Goal: Task Accomplishment & Management: Use online tool/utility

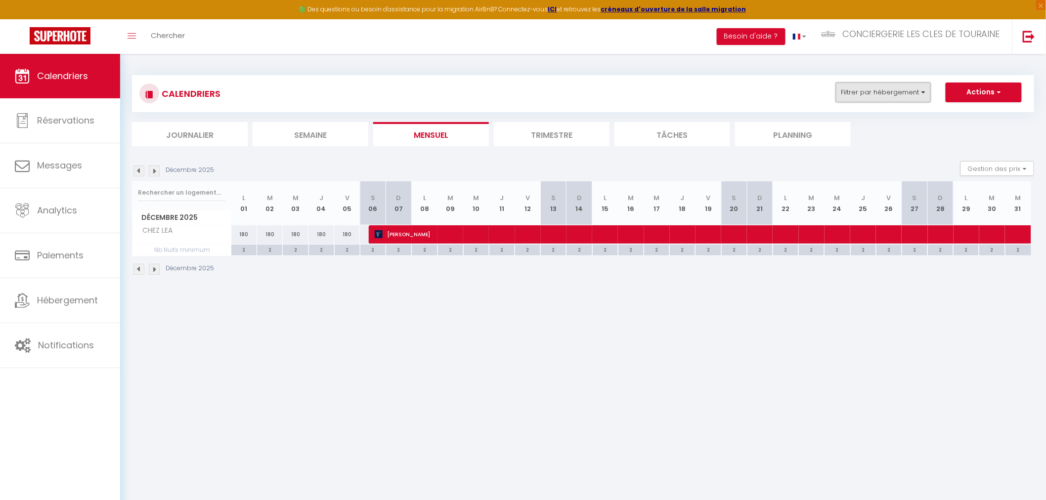
click at [868, 93] on button "Filtrer par hébergement" at bounding box center [883, 93] width 95 height 20
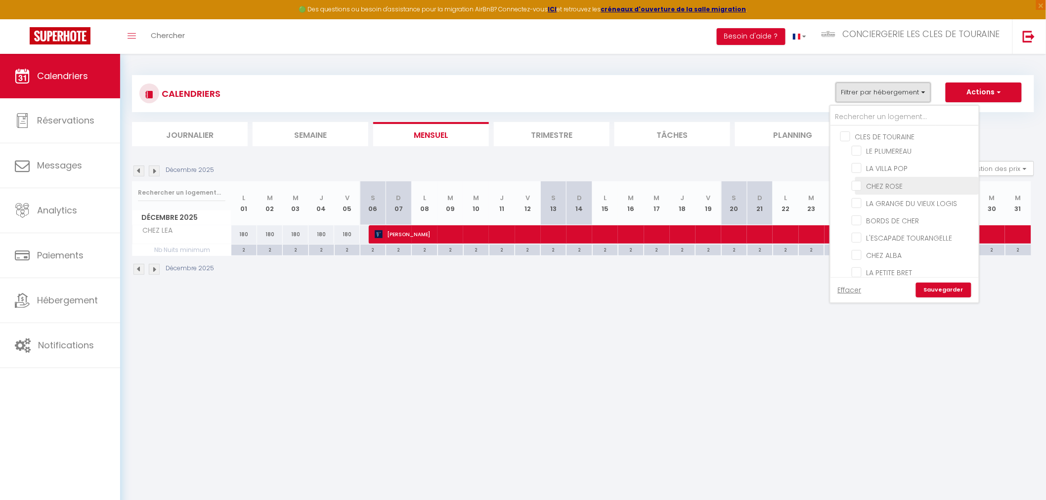
scroll to position [55, 0]
click at [916, 184] on input "L'ESCAPADE TOURANGELLE" at bounding box center [914, 183] width 124 height 10
checkbox input "true"
checkbox input "false"
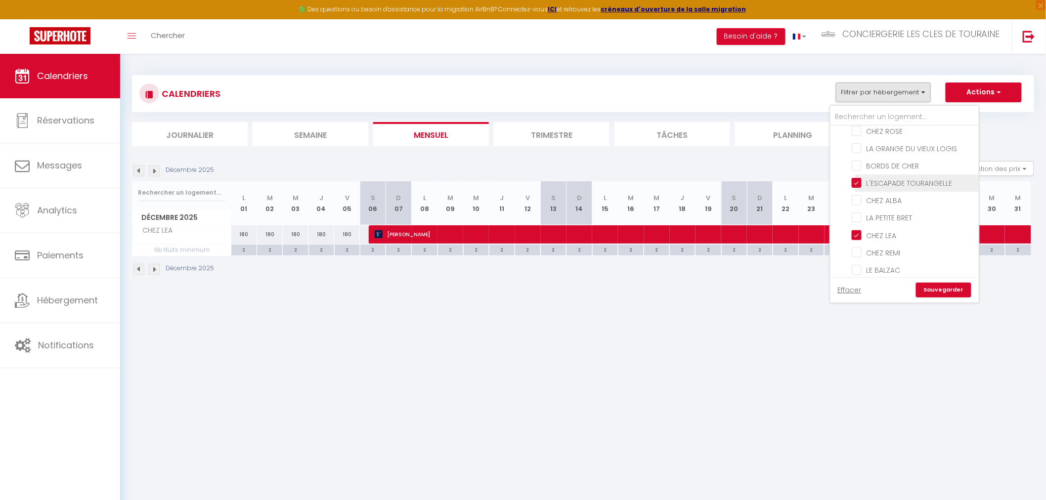
checkbox input "false"
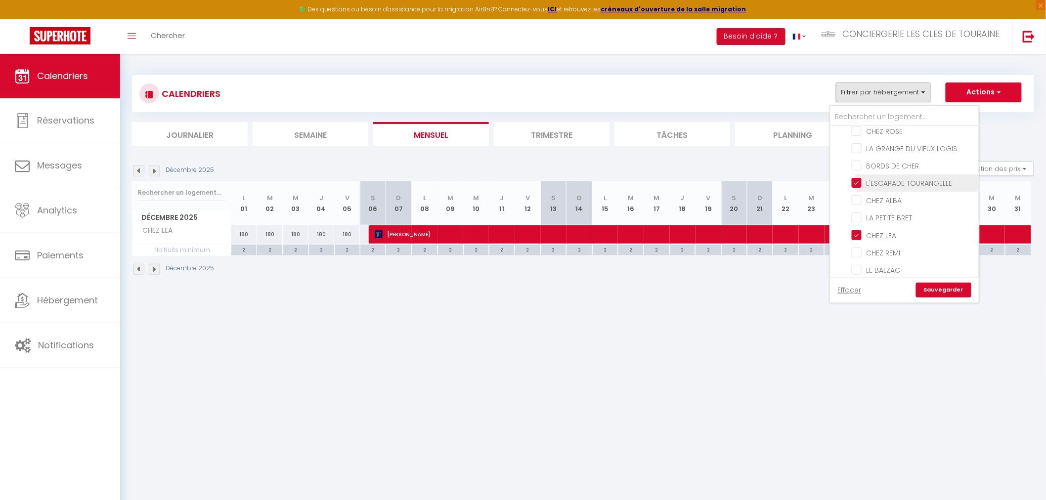
checkbox input "false"
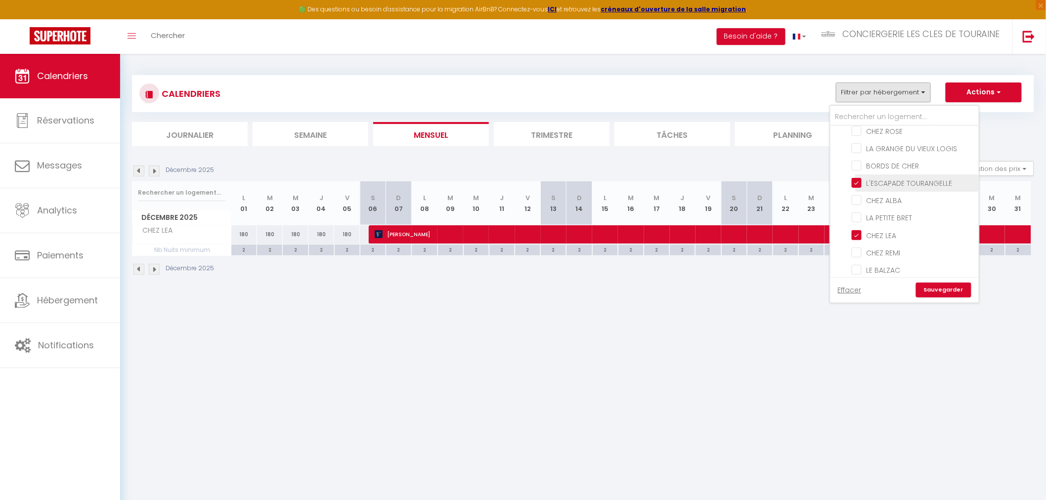
checkbox input "false"
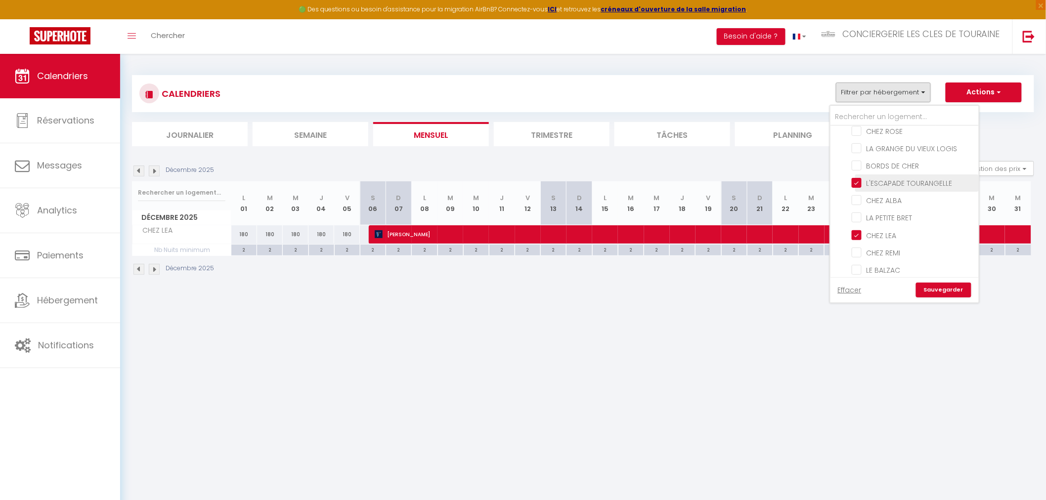
checkbox input "false"
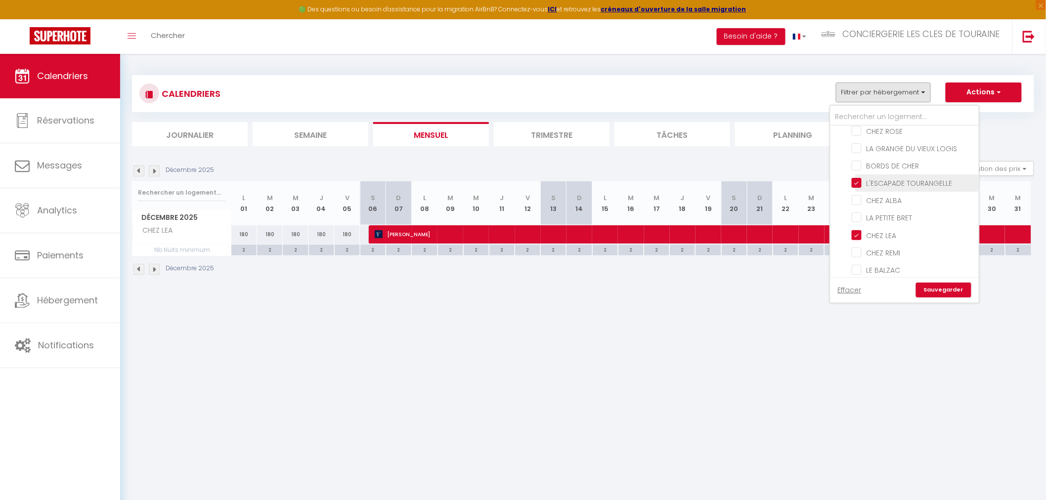
checkbox input "false"
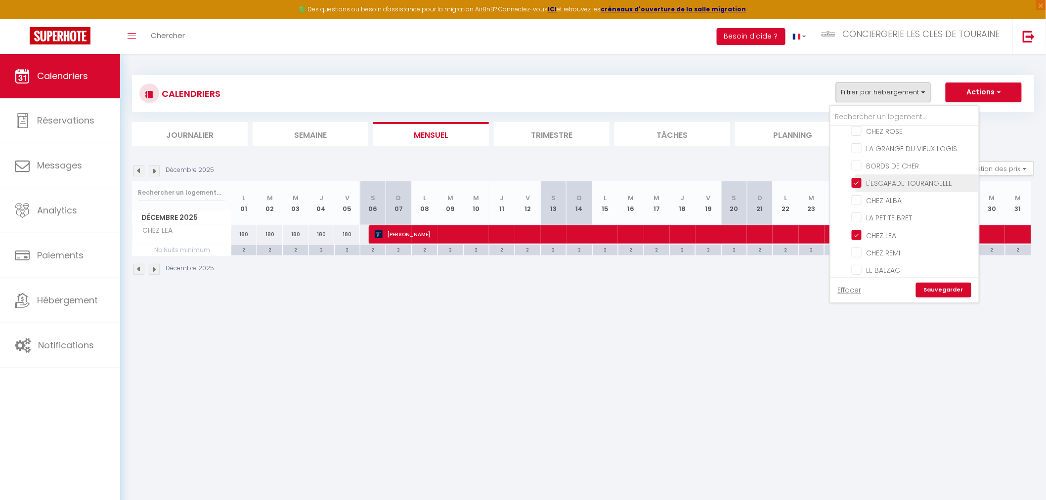
checkbox input "false"
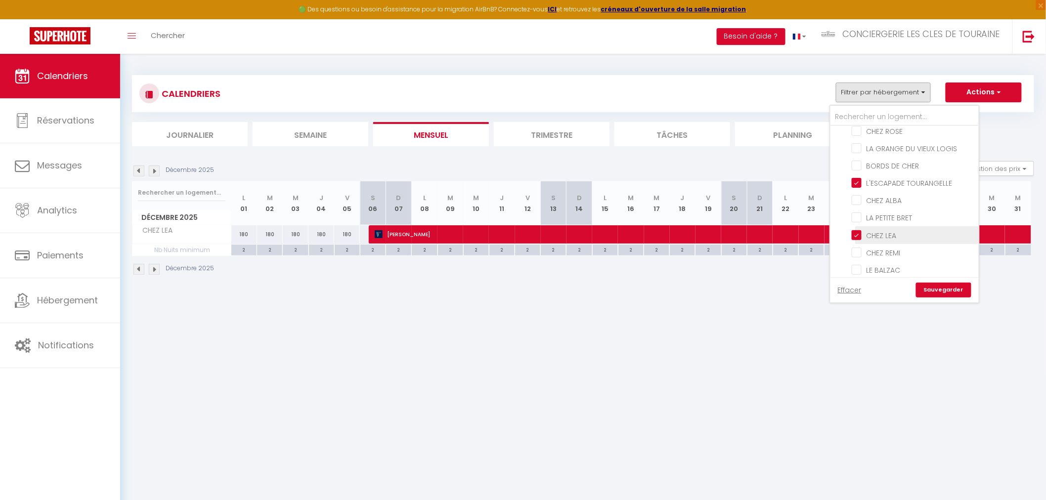
click at [881, 231] on input "CHEZ LEA" at bounding box center [914, 234] width 124 height 10
checkbox input "false"
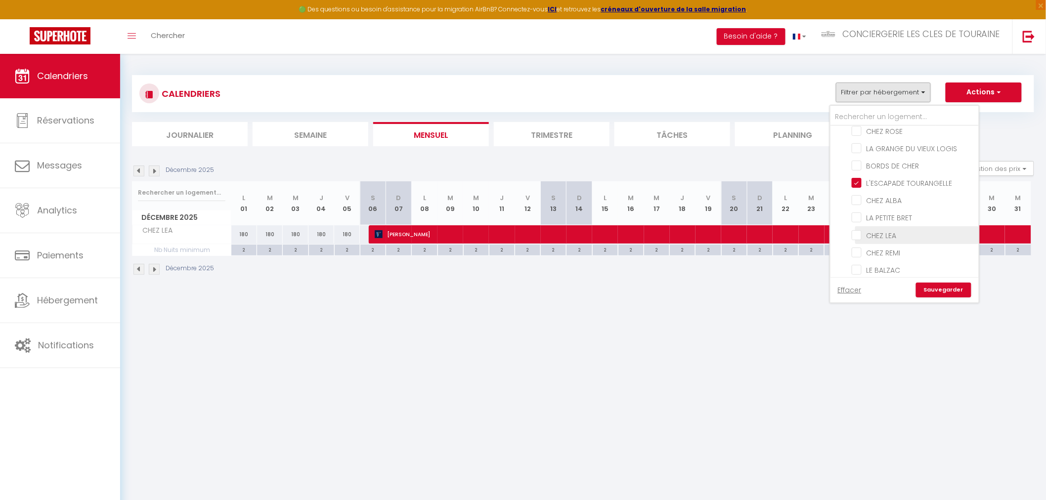
checkbox input "false"
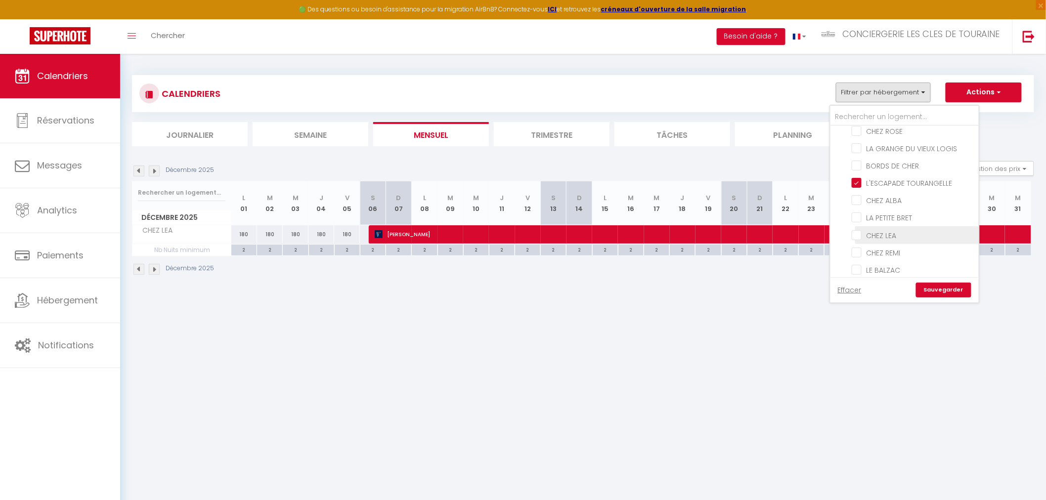
checkbox input "false"
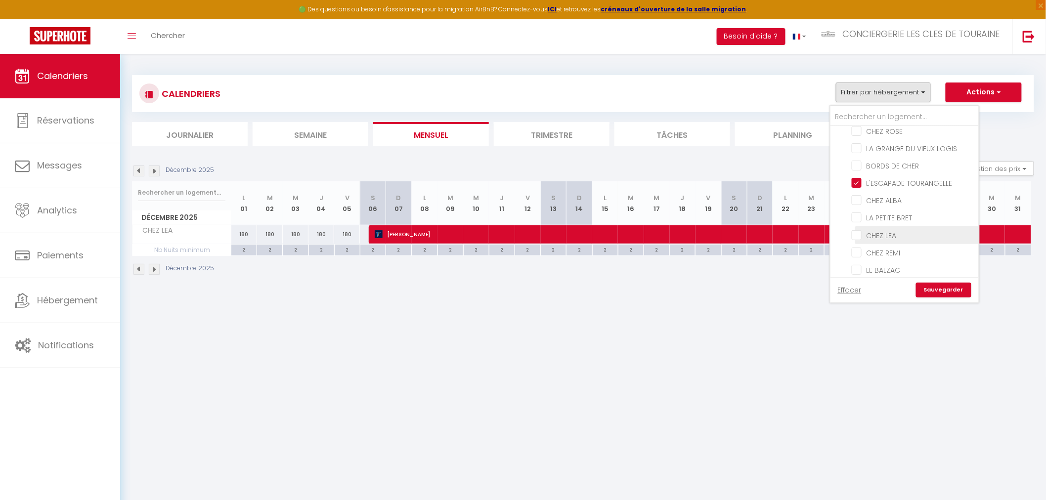
checkbox input "false"
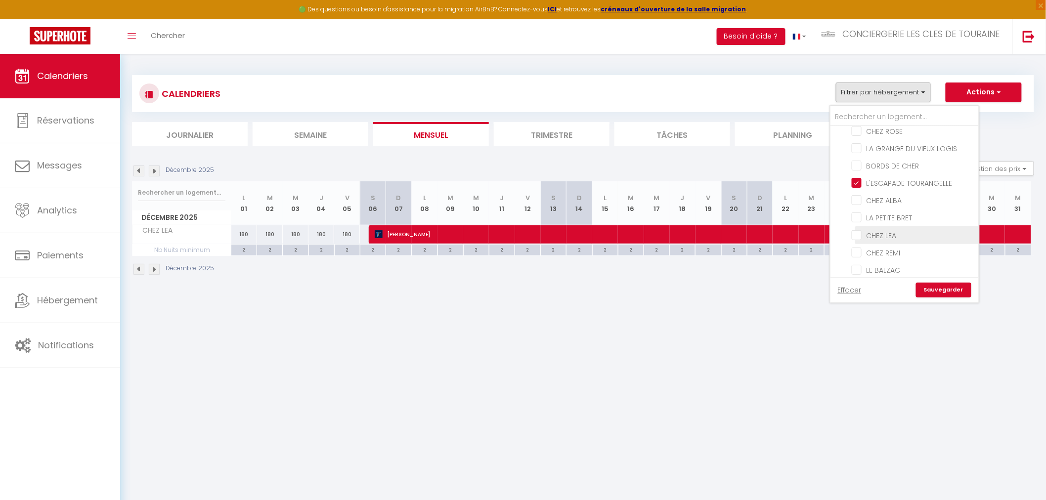
checkbox input "false"
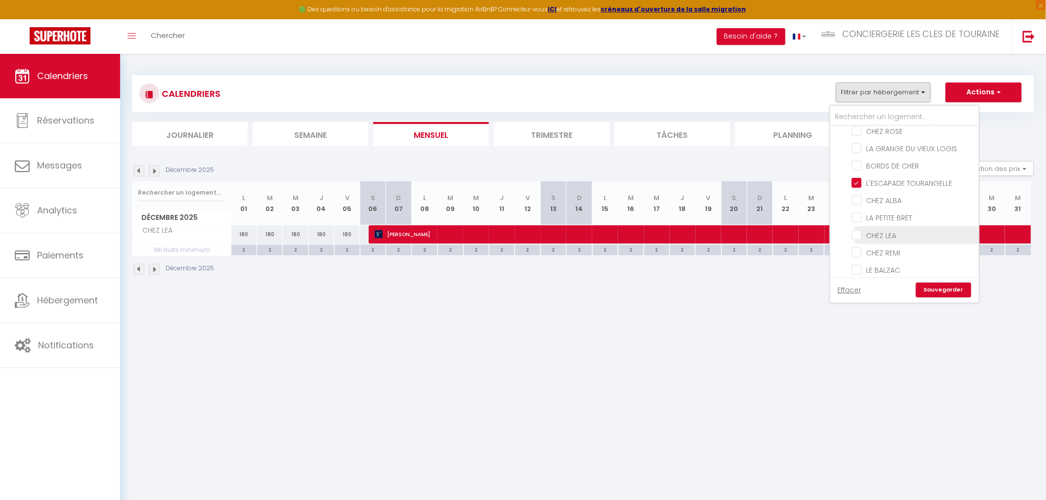
checkbox input "false"
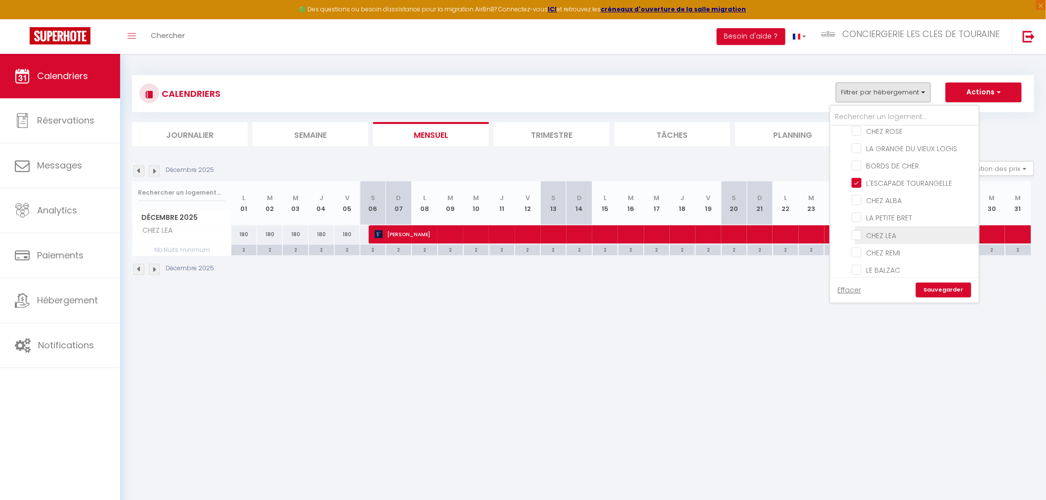
checkbox input "false"
click at [941, 290] on link "Sauvegarder" at bounding box center [943, 290] width 55 height 15
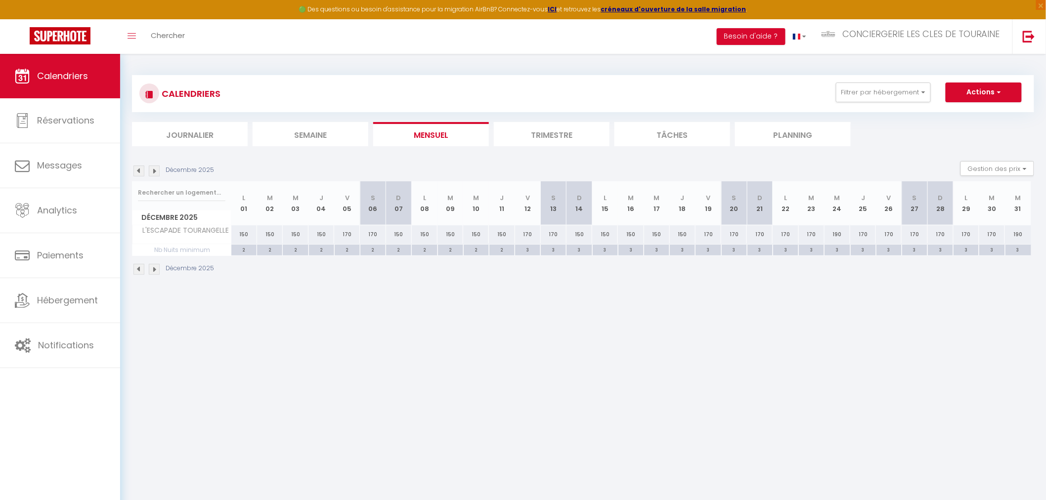
click at [139, 170] on img at bounding box center [139, 171] width 11 height 11
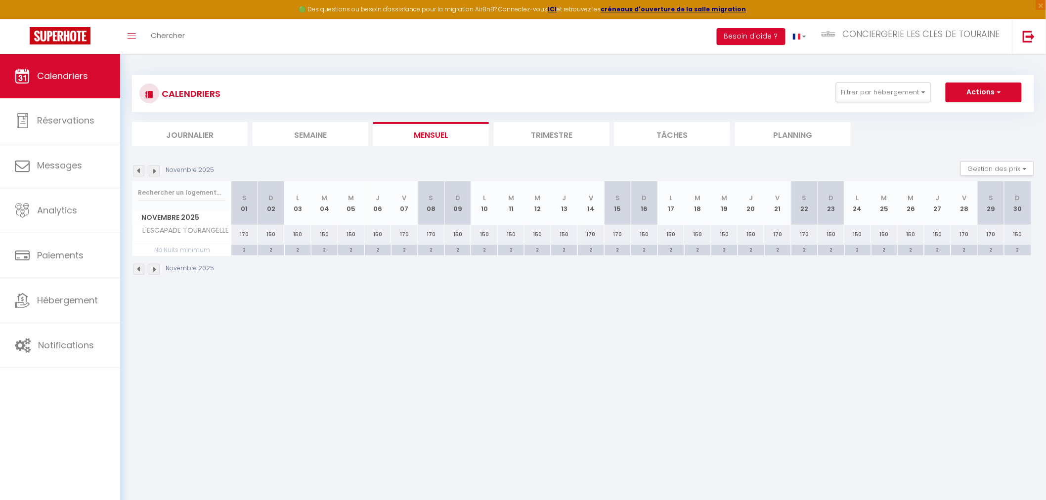
click at [139, 170] on img at bounding box center [139, 171] width 11 height 11
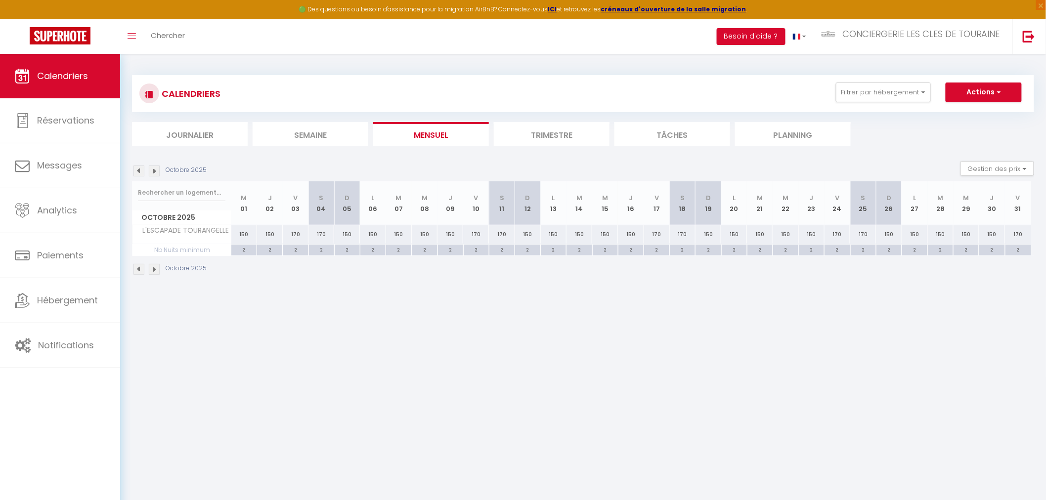
click at [139, 170] on img at bounding box center [139, 171] width 11 height 11
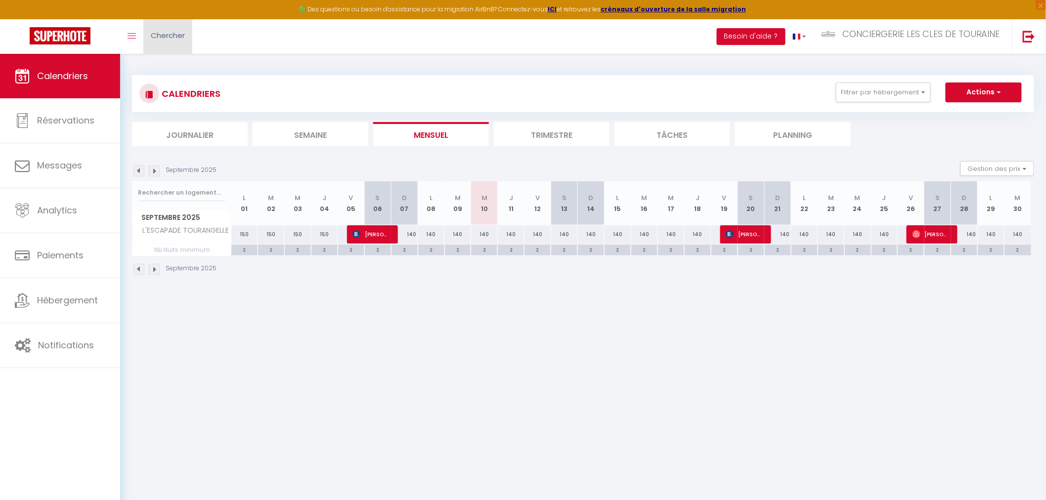
click at [176, 36] on span "Chercher" at bounding box center [168, 35] width 34 height 10
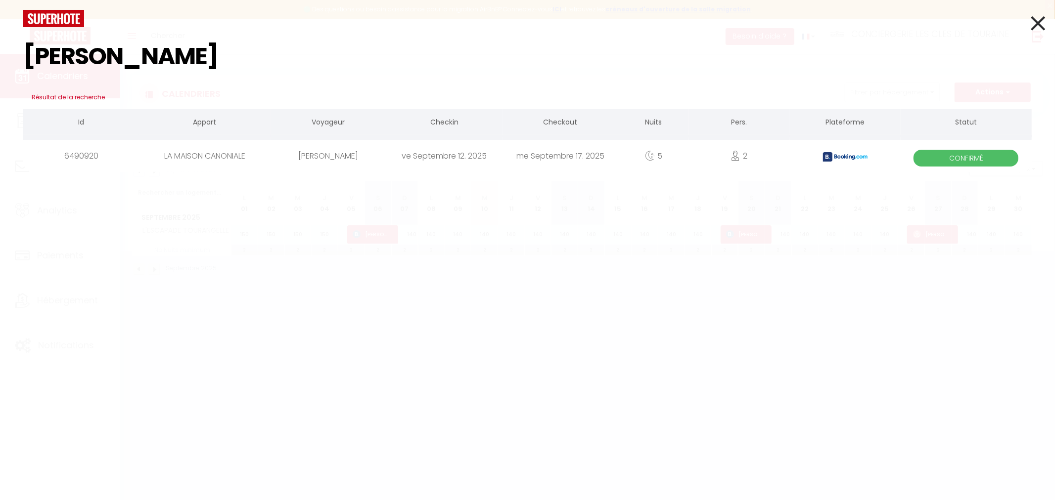
type input "[PERSON_NAME]"
click at [476, 159] on div "ve Septembre 12. 2025" at bounding box center [444, 156] width 116 height 32
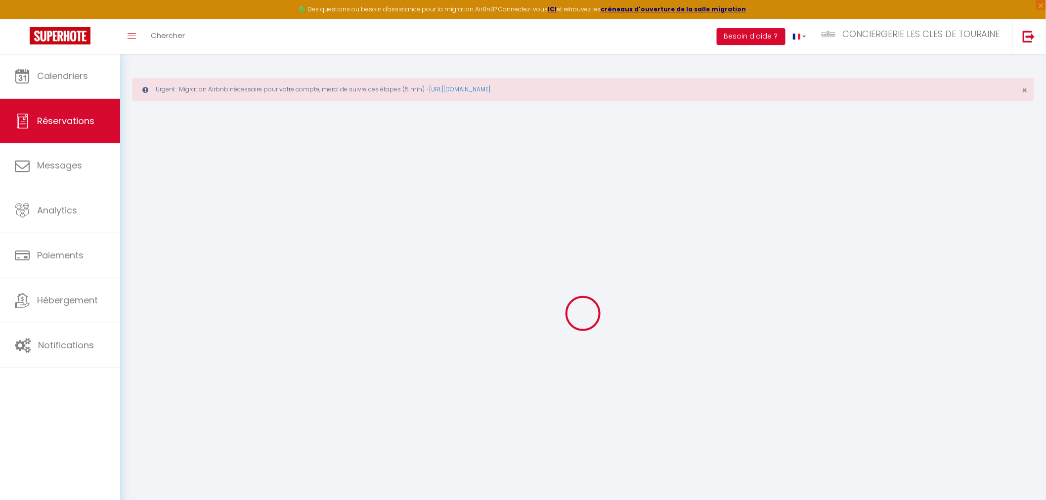
select select
checkbox input "false"
select select
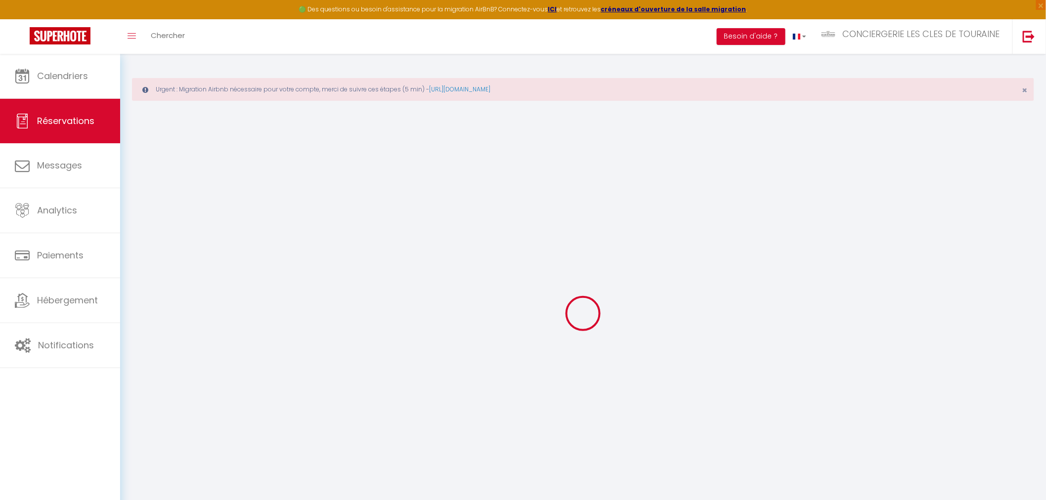
checkbox input "false"
type textarea "** THIS RESERVATION HAS BEEN PRE-PAID ** BOOKING NOTE : Payment charge is EUR 1…"
type input "30"
type input "34.88"
select select
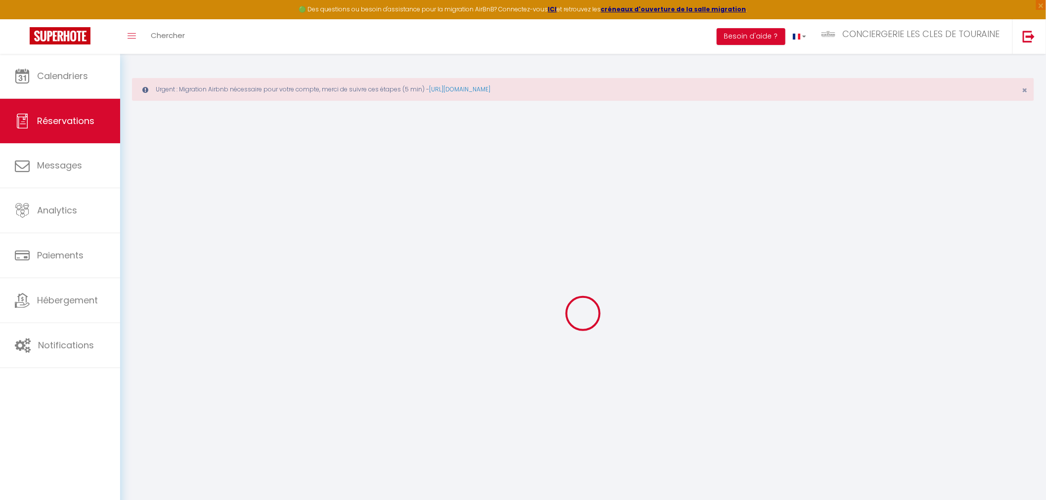
select select
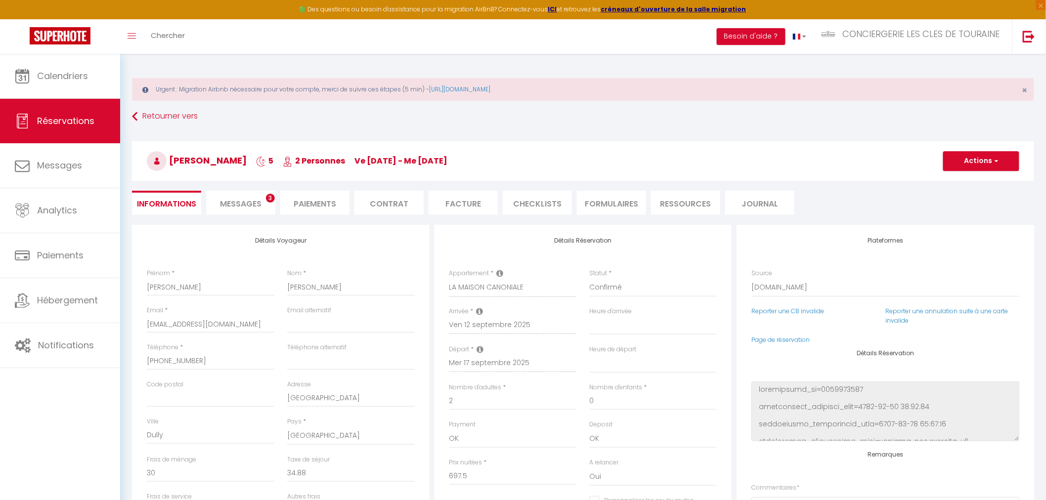
checkbox input "false"
select select
click at [257, 209] on span "Messages" at bounding box center [241, 203] width 42 height 11
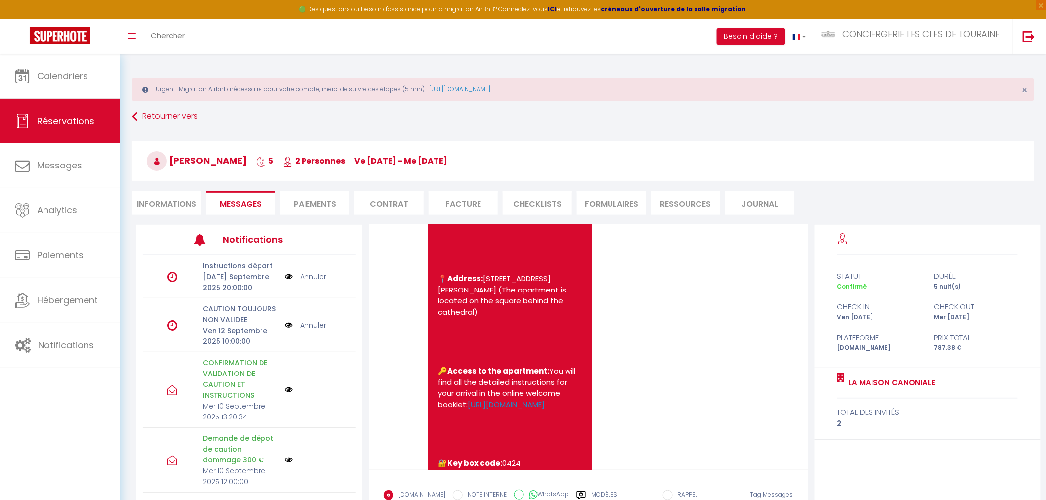
scroll to position [2589, 0]
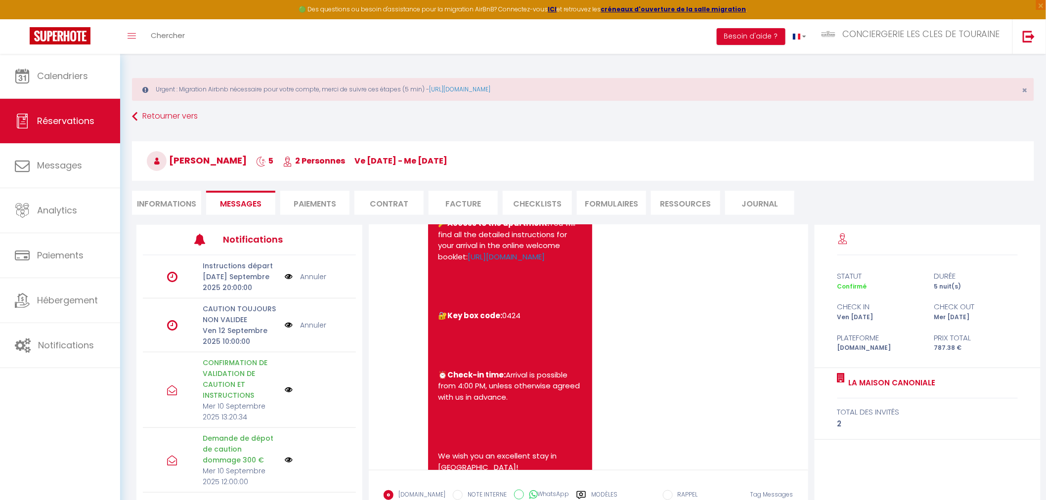
drag, startPoint x: 572, startPoint y: 357, endPoint x: 433, endPoint y: 359, distance: 139.5
click at [433, 359] on div "We confirm receipt of the security deposit and thank you. Your arrival will be …" at bounding box center [510, 259] width 164 height 545
copy link "[URL][DOMAIN_NAME]"
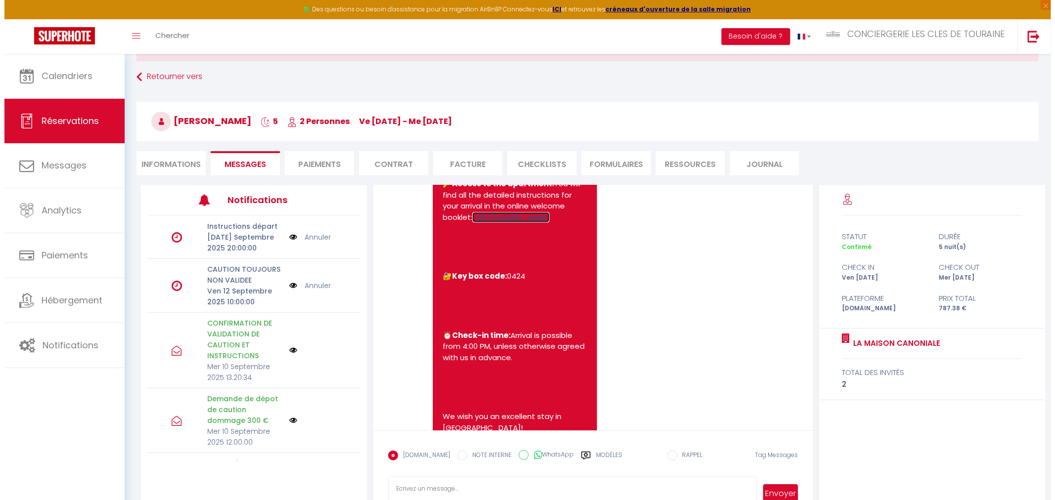
scroll to position [14, 0]
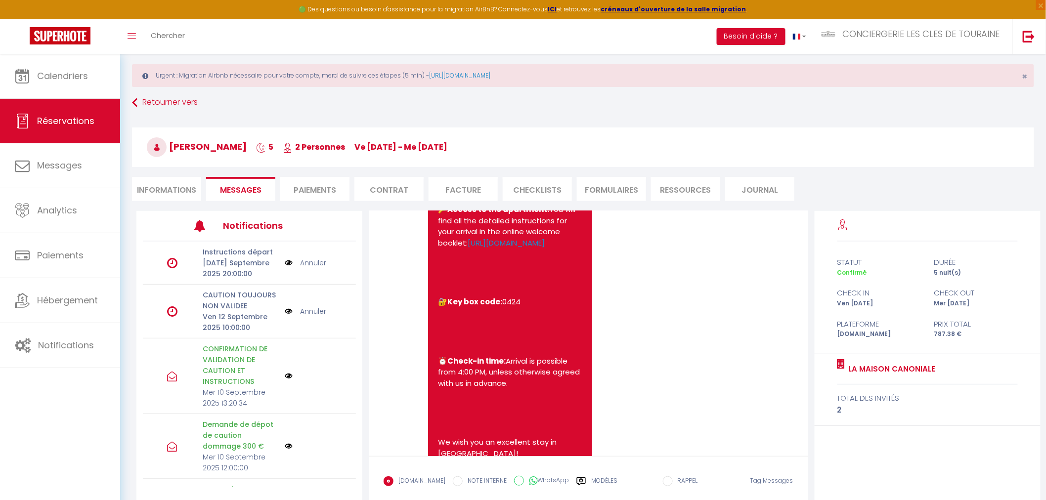
drag, startPoint x: 307, startPoint y: 198, endPoint x: 311, endPoint y: 186, distance: 11.9
click at [307, 198] on li "Paiements" at bounding box center [314, 189] width 69 height 24
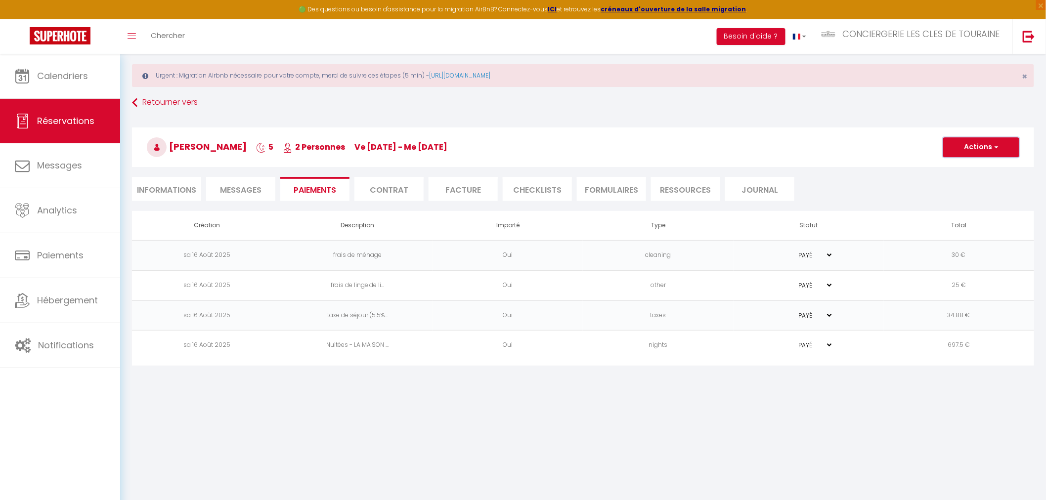
click at [972, 149] on button "Actions" at bounding box center [981, 147] width 76 height 20
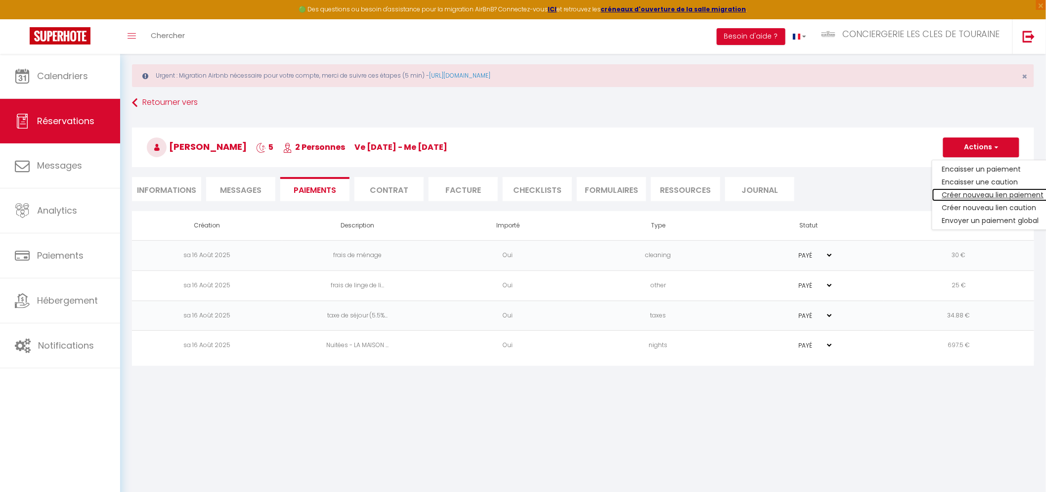
click at [964, 193] on link "Créer nouveau lien paiement" at bounding box center [994, 194] width 122 height 13
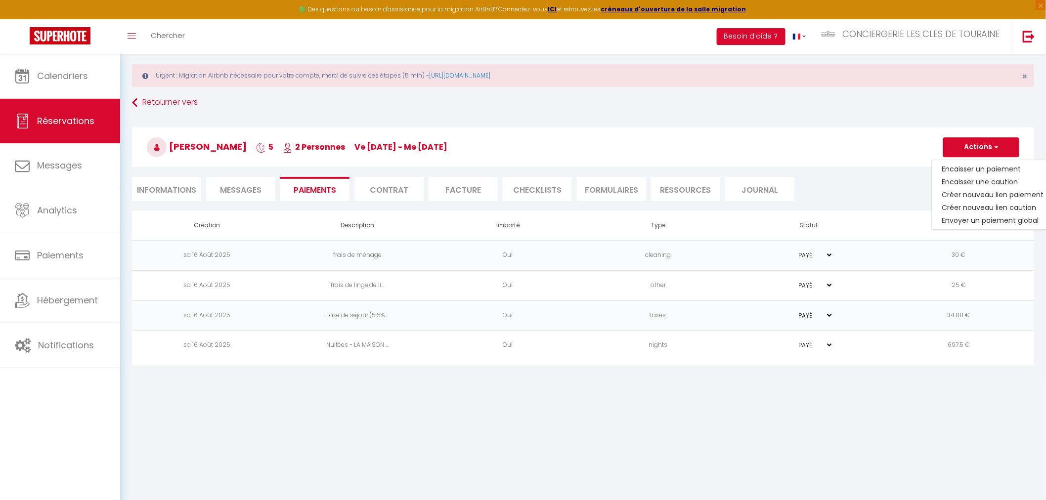
select select "nights"
type input "[EMAIL_ADDRESS][DOMAIN_NAME]"
select select "3498"
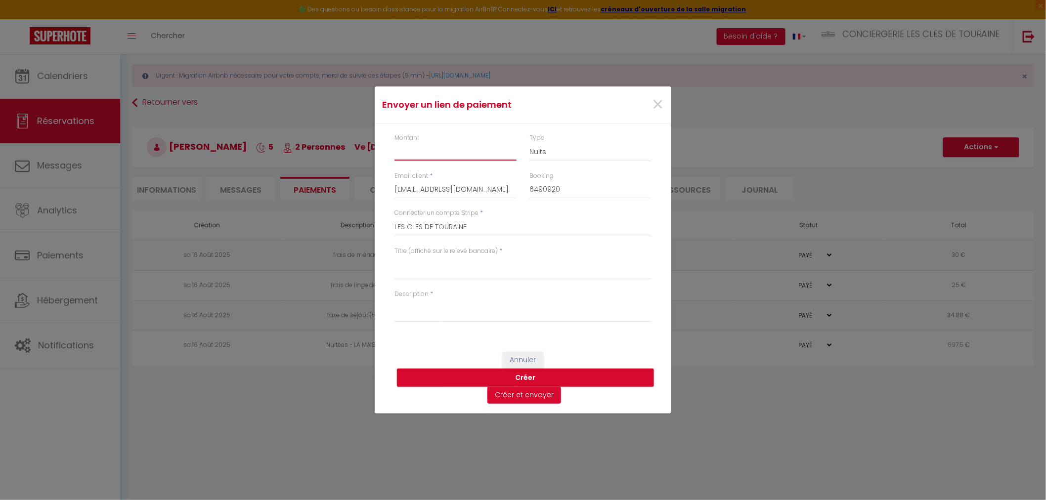
click at [442, 150] on input "Montant" at bounding box center [456, 152] width 122 height 18
type input "60"
click at [584, 153] on select "Nuits Frais de ménage Taxe de séjour [GEOGRAPHIC_DATA]" at bounding box center [591, 152] width 122 height 19
select select "other"
click at [530, 143] on select "Nuits Frais de ménage Taxe de séjour [GEOGRAPHIC_DATA]" at bounding box center [591, 152] width 122 height 19
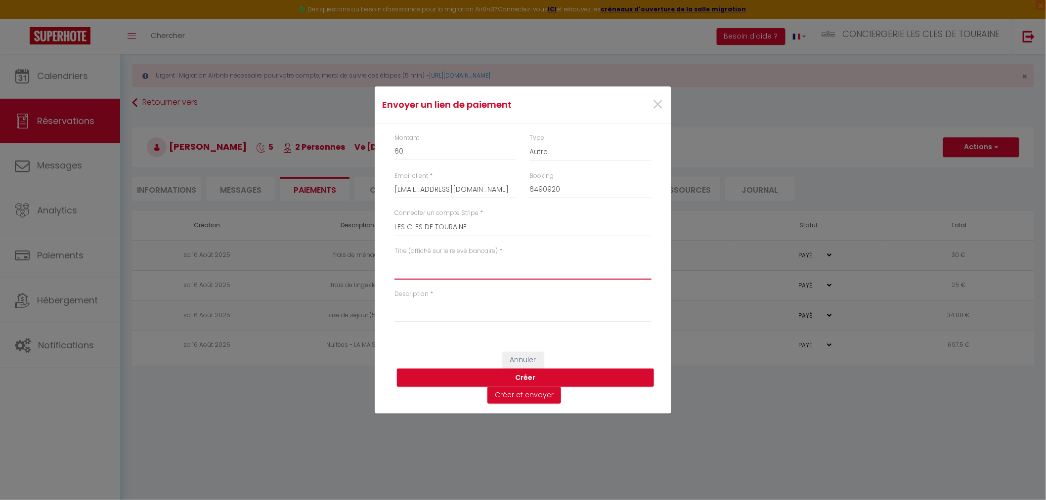
click at [498, 266] on textarea "Titre (affiché sur le relevé bancaire)" at bounding box center [523, 268] width 257 height 24
type textarea "L"
type textarea "[PERSON_NAME] USU"
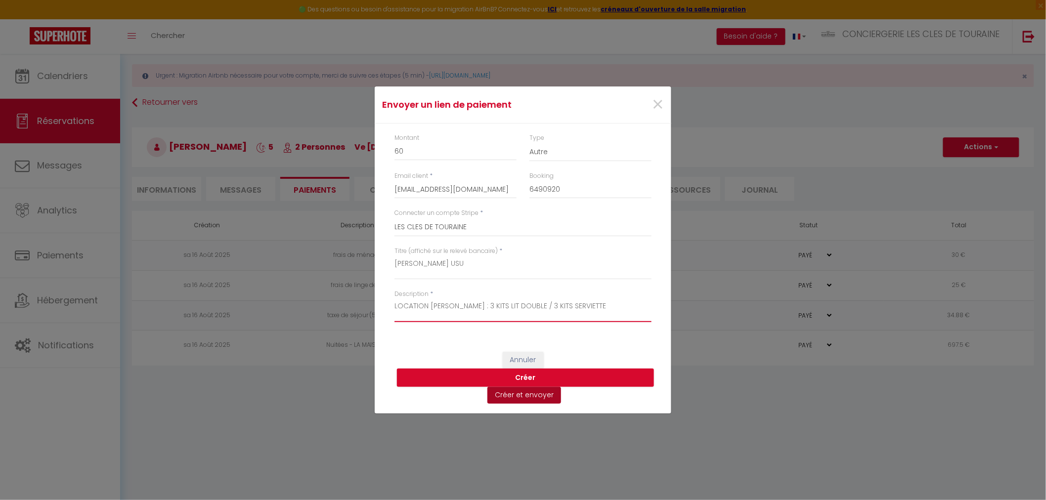
type textarea "LOCATION [PERSON_NAME] : 3 KITS LIT DOUBLE / 3 KITS SERVIETTE"
click at [517, 396] on button "Créer et envoyer" at bounding box center [525, 395] width 74 height 17
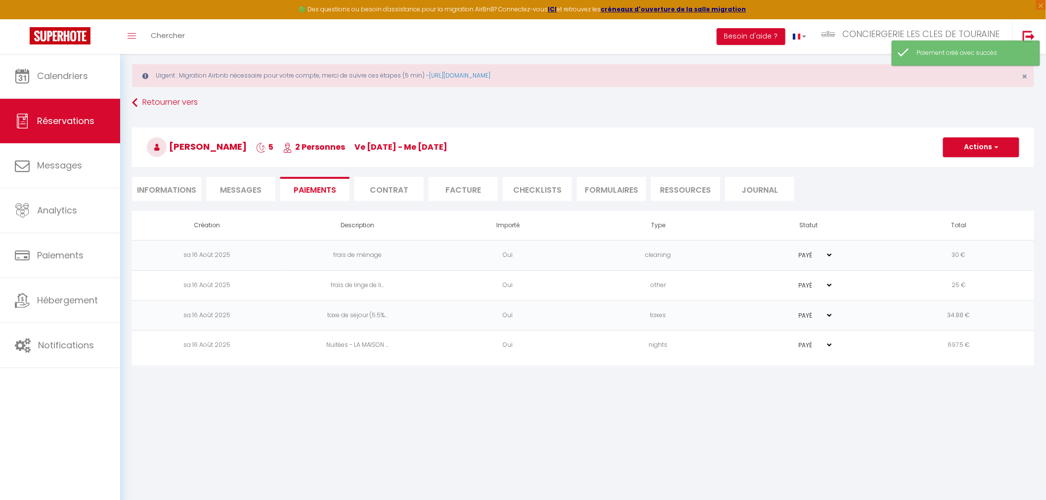
type input "[EMAIL_ADDRESS][DOMAIN_NAME]"
type input "Payment request"
type textarea "Hi, We invite you to click on the link below to make the payment: Title : [PERS…"
select select "0"
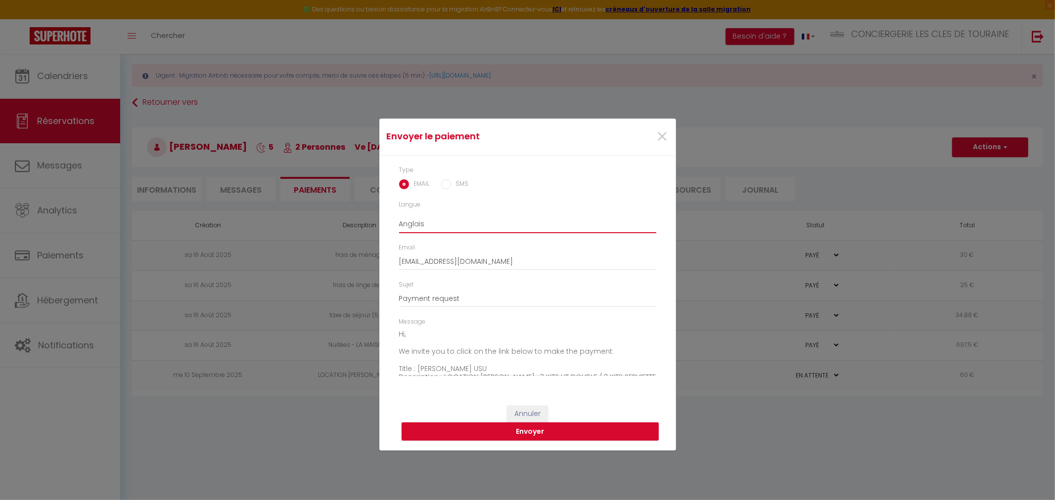
click at [422, 220] on select "Anglais Français Espagnol Portugais" at bounding box center [527, 224] width 257 height 19
select select "fr"
click at [399, 215] on select "Anglais Français Espagnol Portugais" at bounding box center [527, 224] width 257 height 19
type input "Demande de paiement - location [PERSON_NAME][GEOGRAPHIC_DATA]"
type textarea "Bonjour, Nous vous invitons à cliquer sur le lien ci-dessous pour effectuer le …"
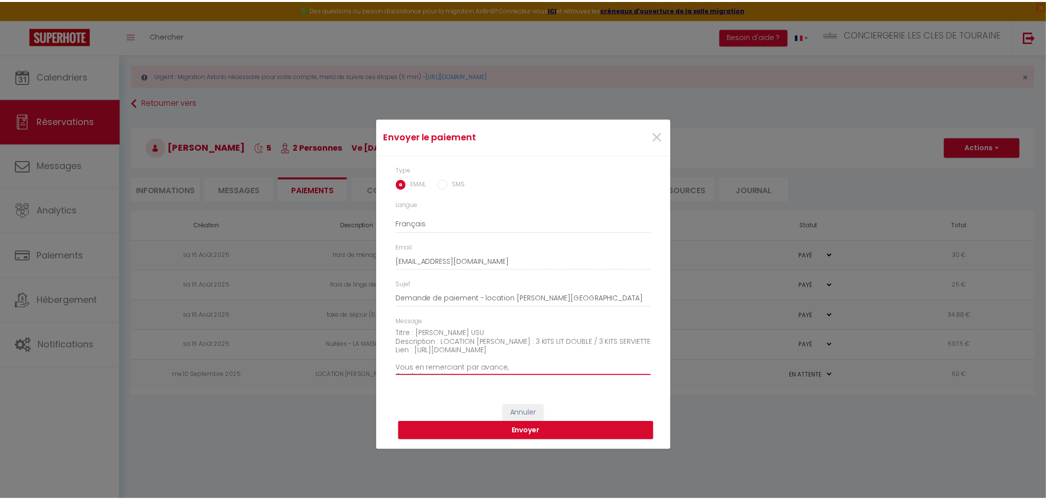
scroll to position [60, 0]
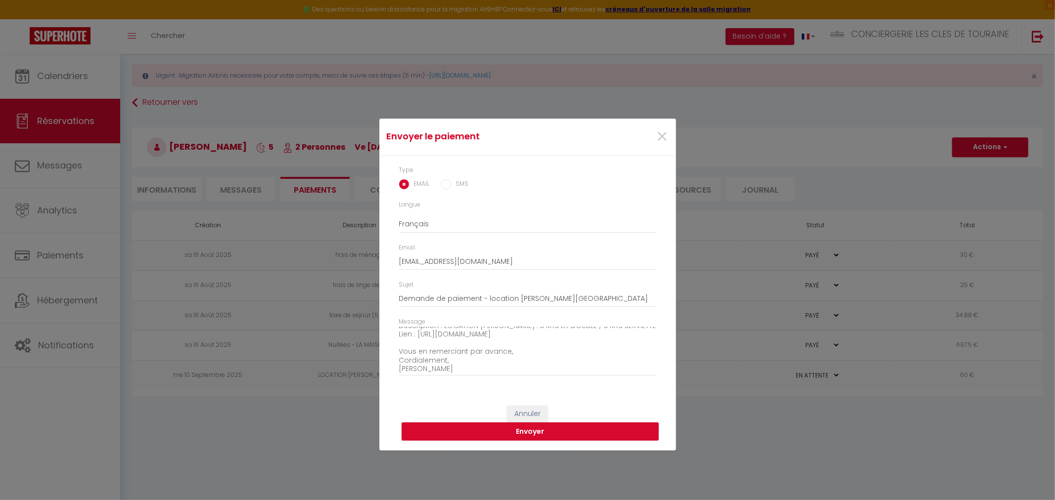
click at [552, 433] on button "Envoyer" at bounding box center [530, 432] width 257 height 19
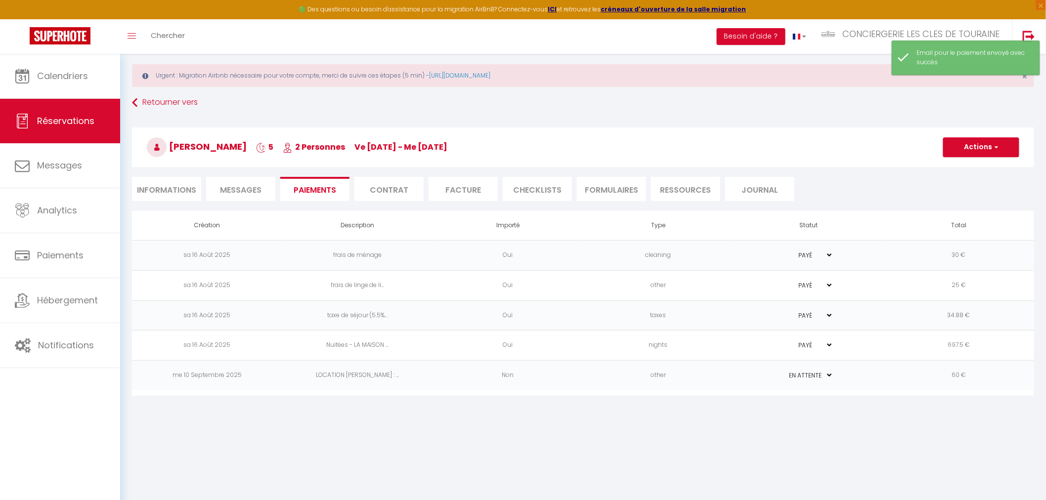
click at [244, 194] on span "Messages" at bounding box center [241, 189] width 42 height 11
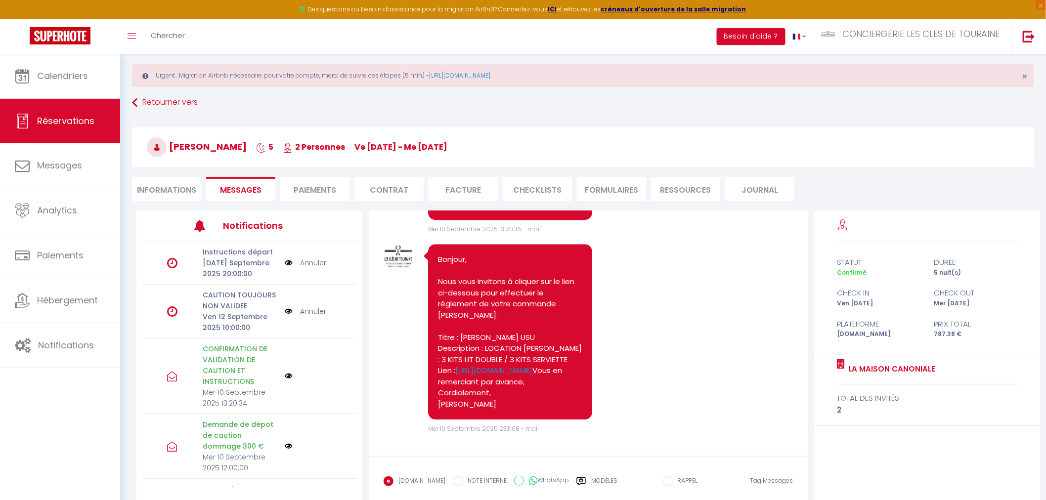
scroll to position [3042, 0]
